Goal: Task Accomplishment & Management: Complete application form

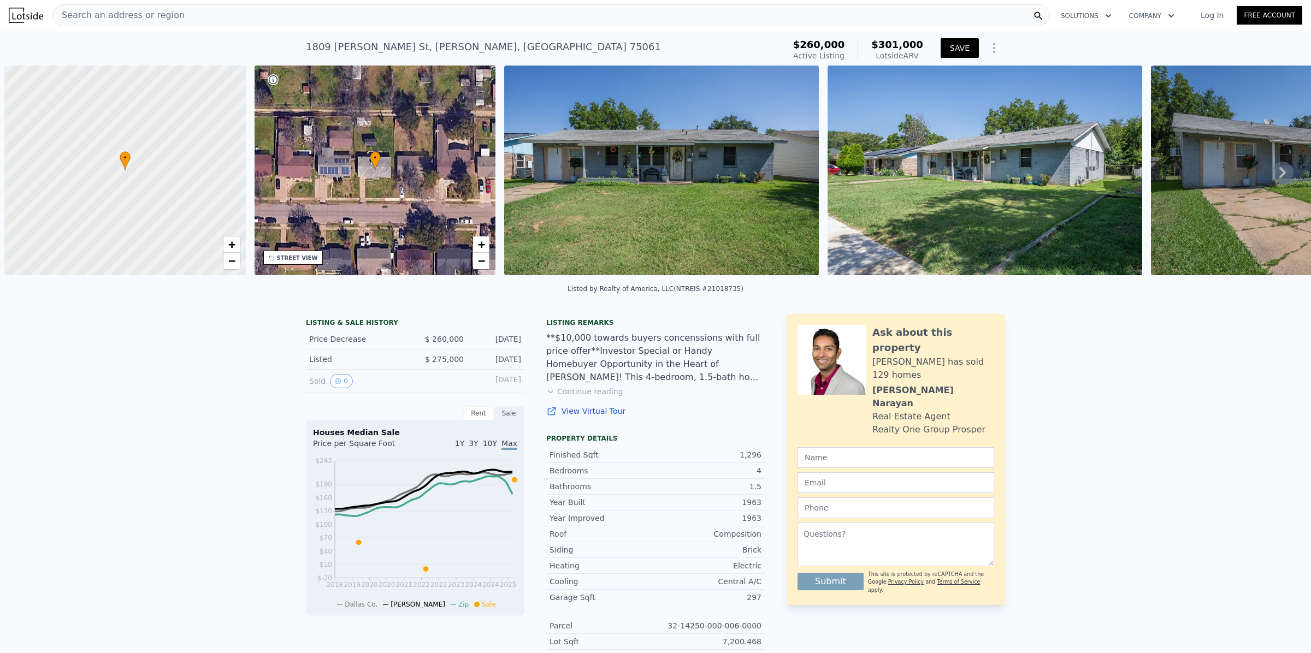
scroll to position [0, 4]
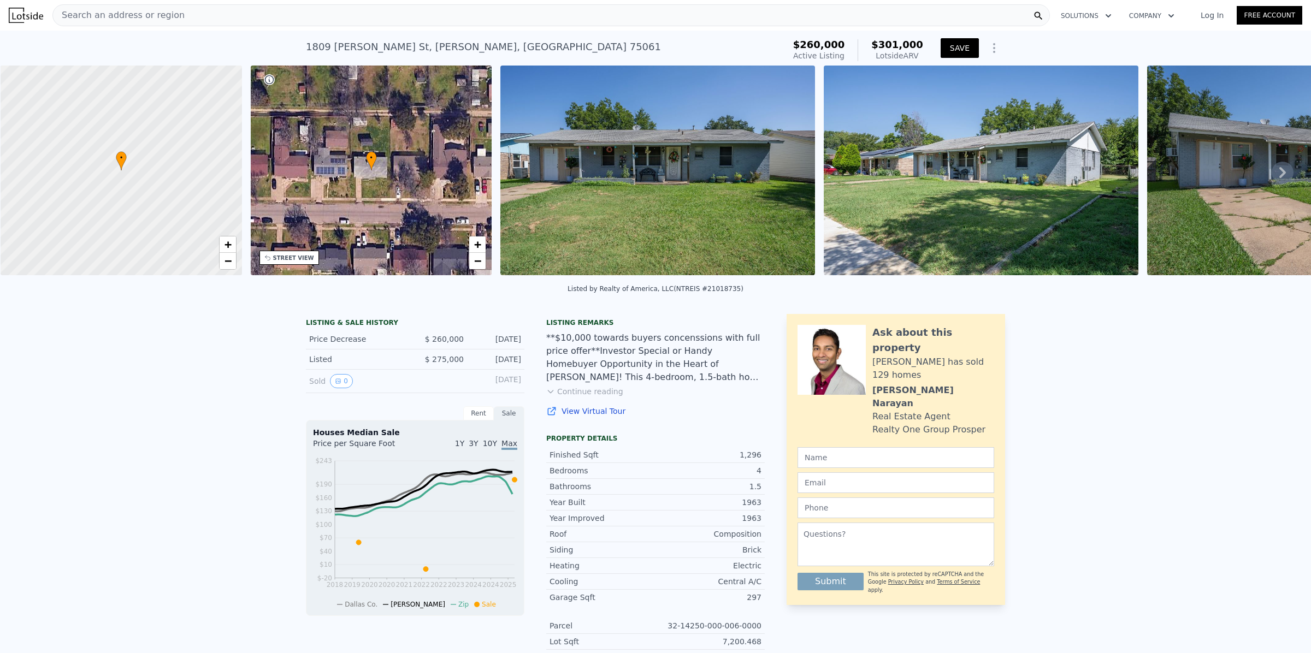
click at [956, 43] on button "SAVE" at bounding box center [960, 48] width 38 height 20
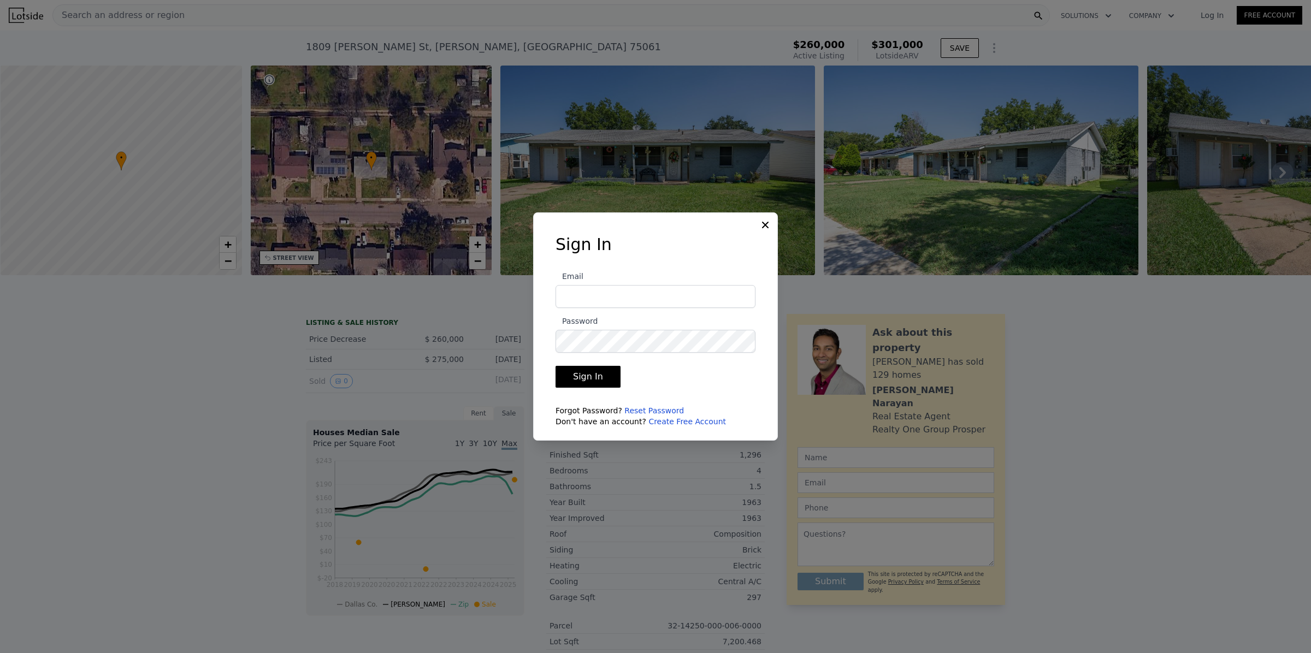
type input "[PERSON_NAME][EMAIL_ADDRESS][DOMAIN_NAME]"
click at [590, 375] on button "Sign In" at bounding box center [587, 377] width 65 height 22
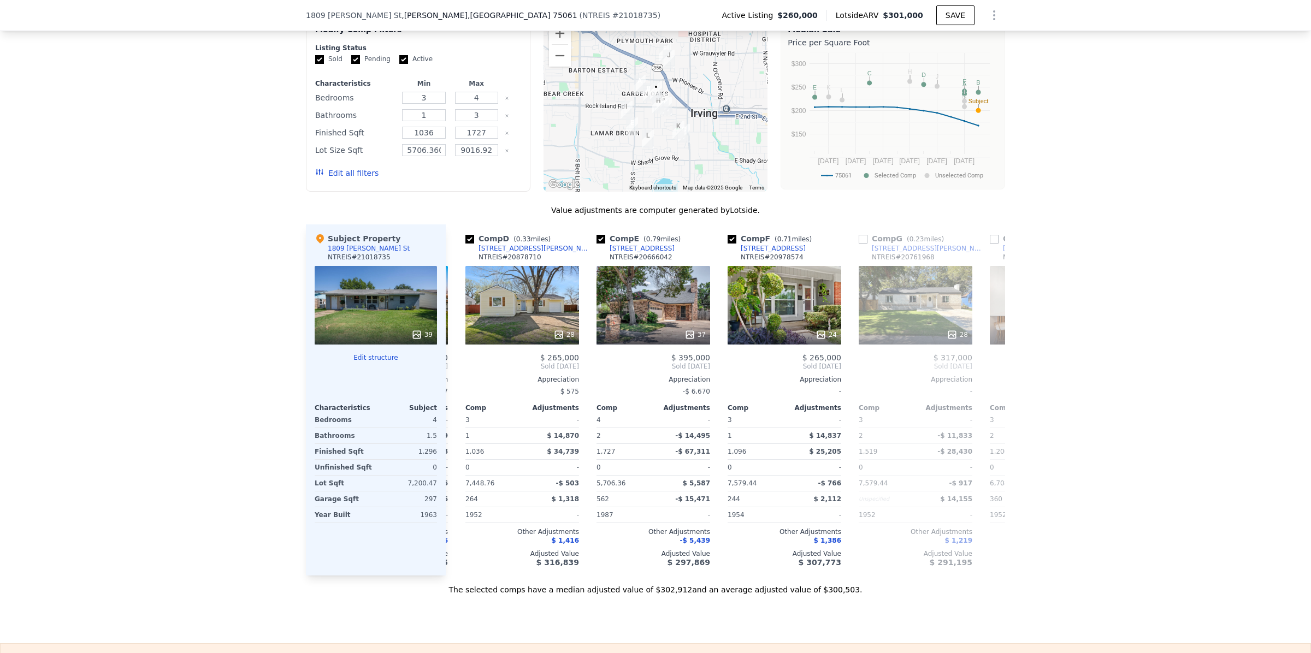
scroll to position [0, 385]
click at [729, 244] on input "checkbox" at bounding box center [733, 239] width 9 height 9
checkbox input "false"
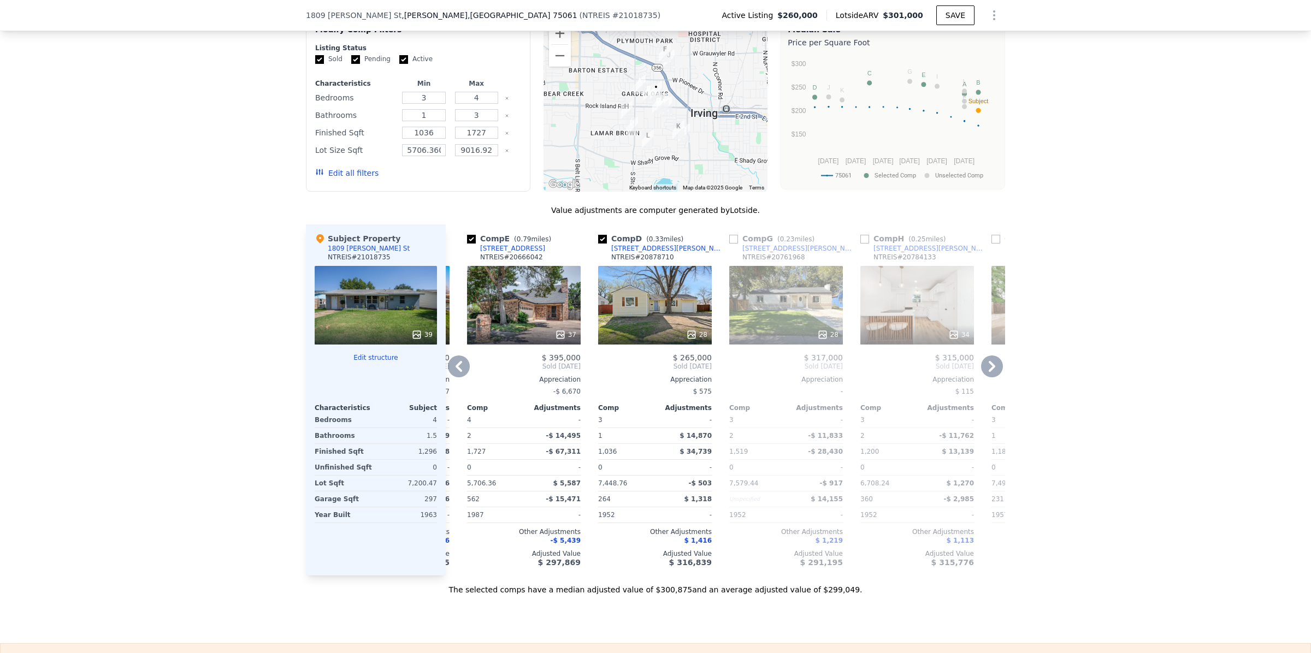
click at [730, 244] on input "checkbox" at bounding box center [733, 239] width 9 height 9
checkbox input "true"
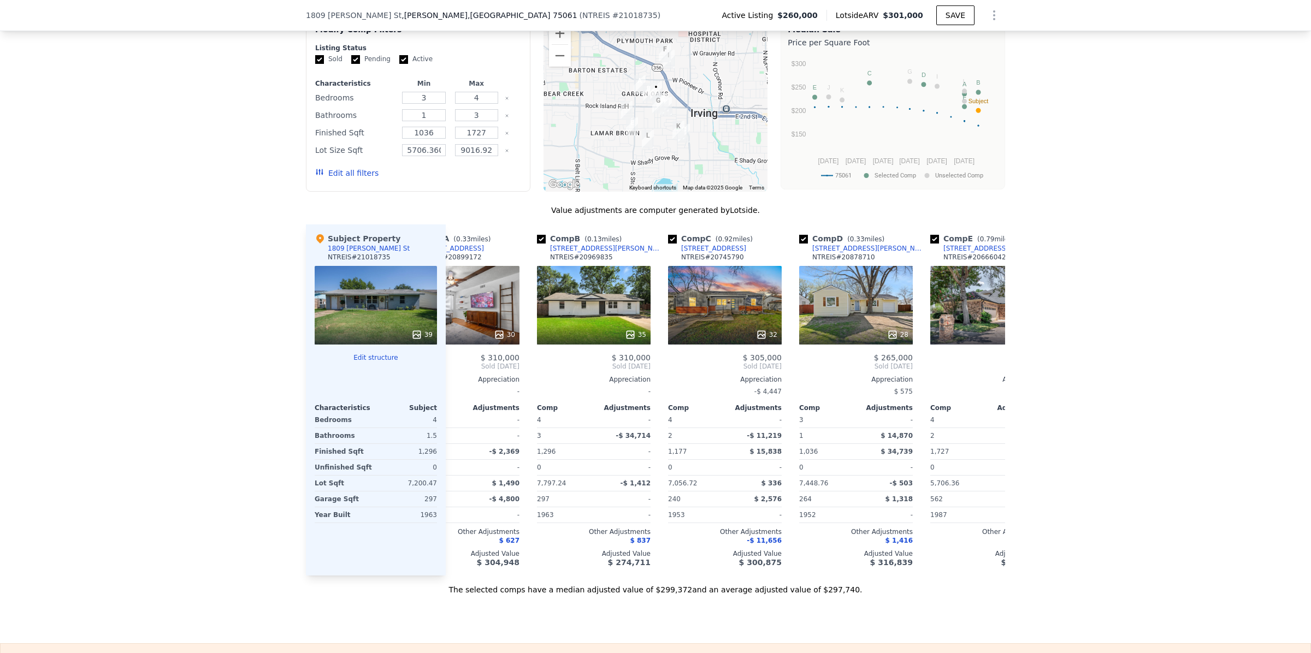
scroll to position [0, 0]
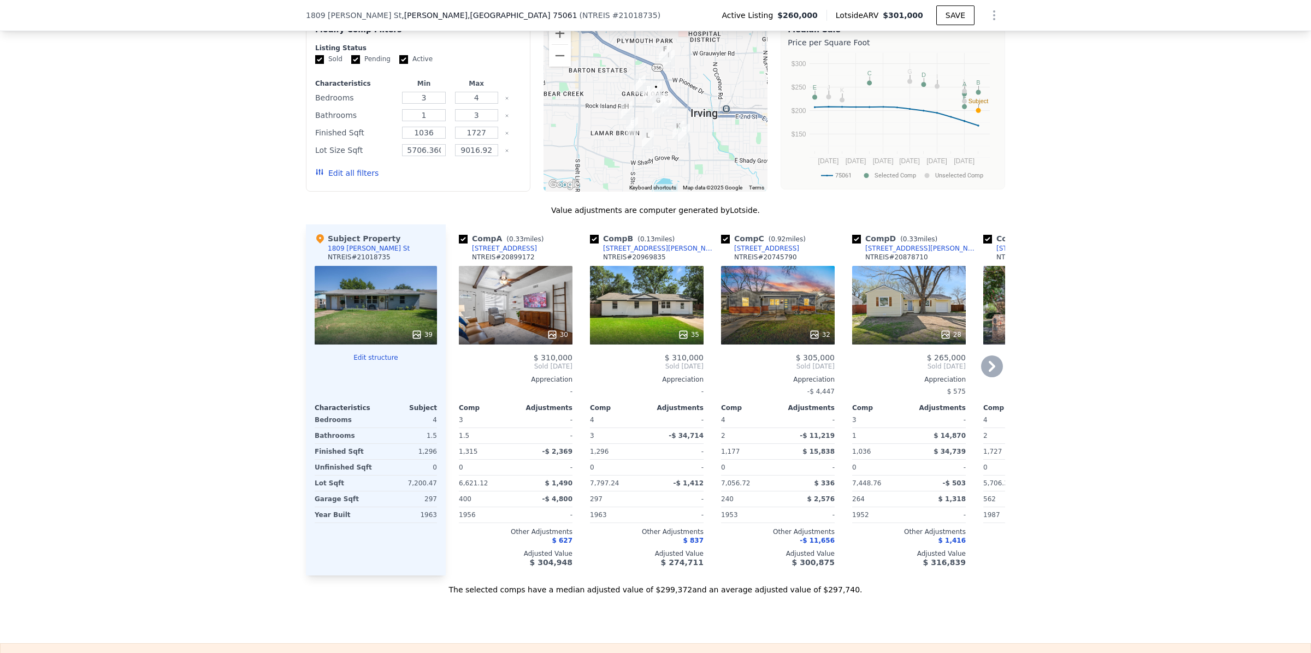
click at [721, 244] on input "checkbox" at bounding box center [725, 239] width 9 height 9
checkbox input "false"
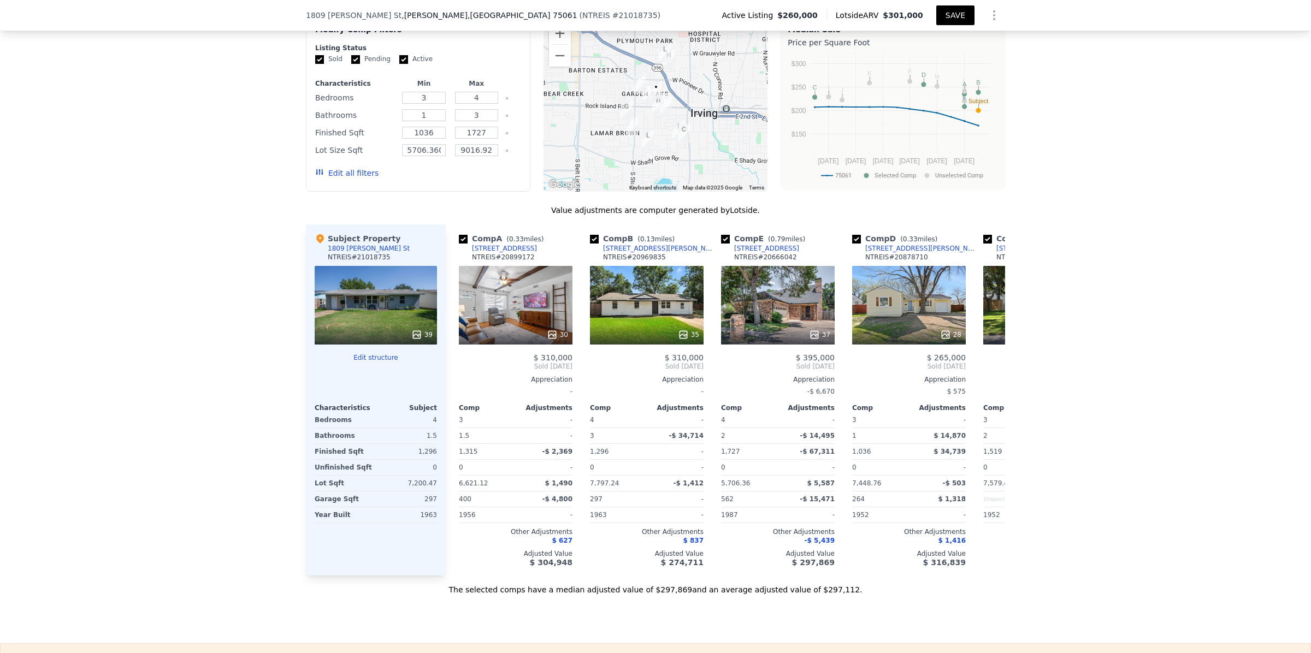
click at [951, 10] on button "SAVE" at bounding box center [955, 15] width 38 height 20
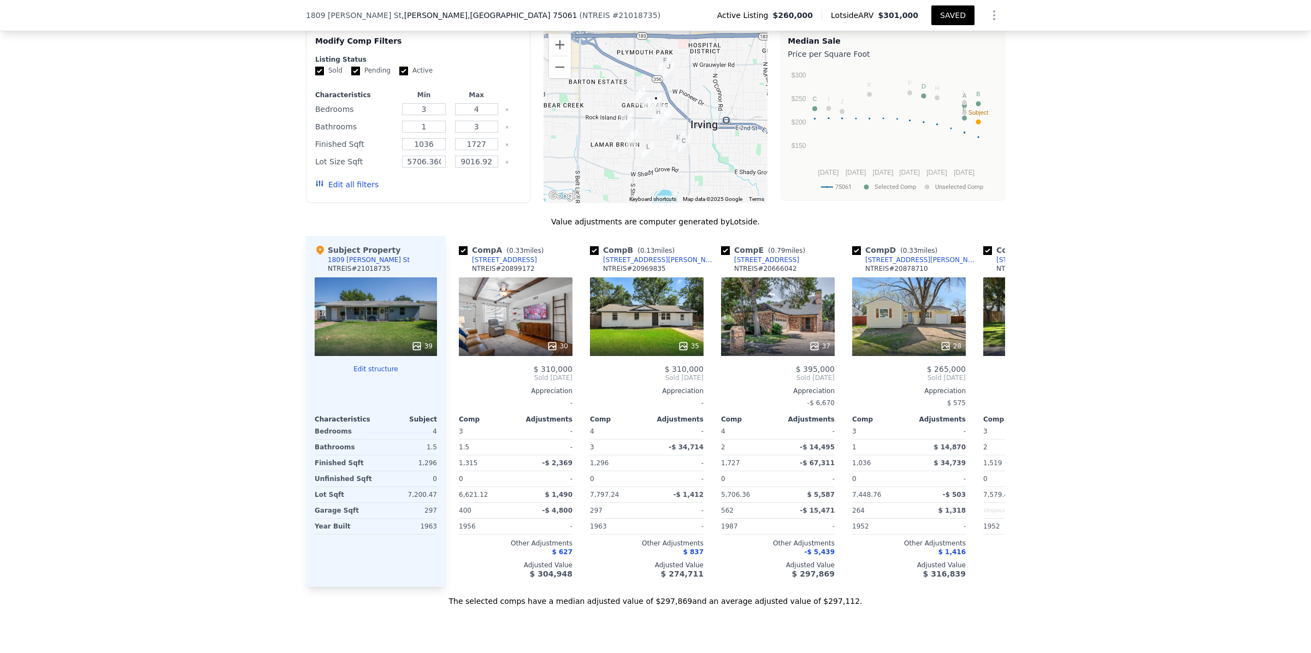
scroll to position [900, 0]
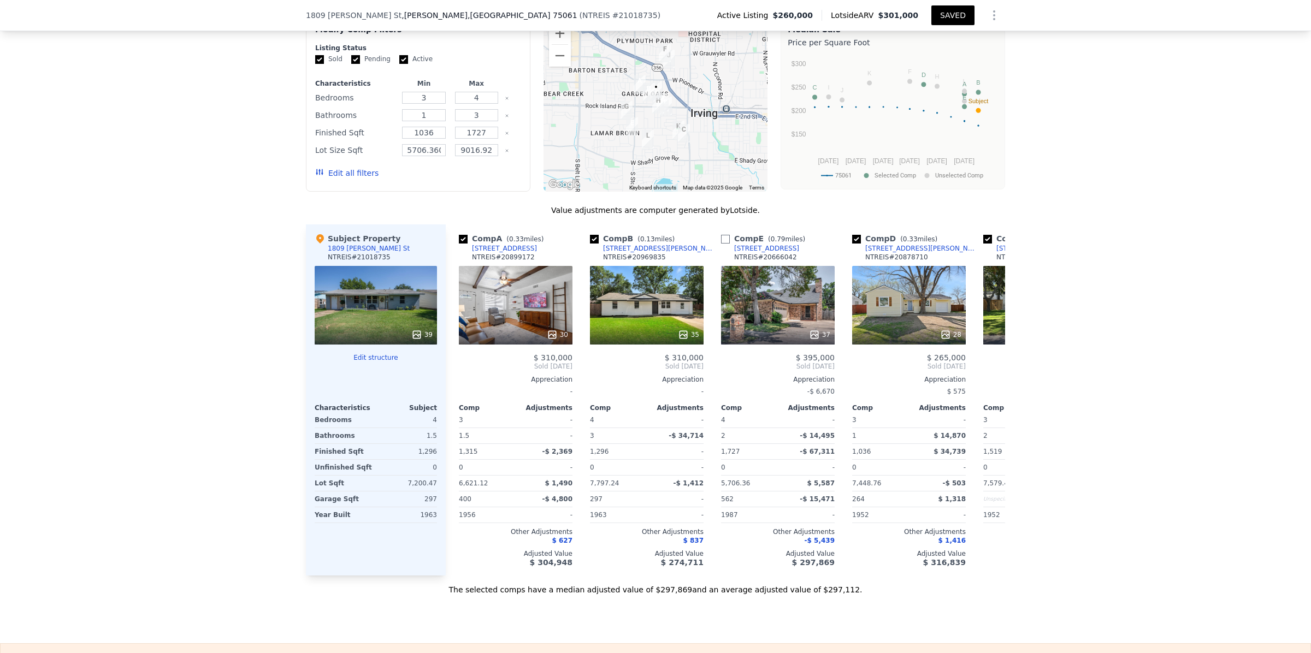
checkbox input "true"
checkbox input "false"
checkbox input "true"
